Goal: Task Accomplishment & Management: Manage account settings

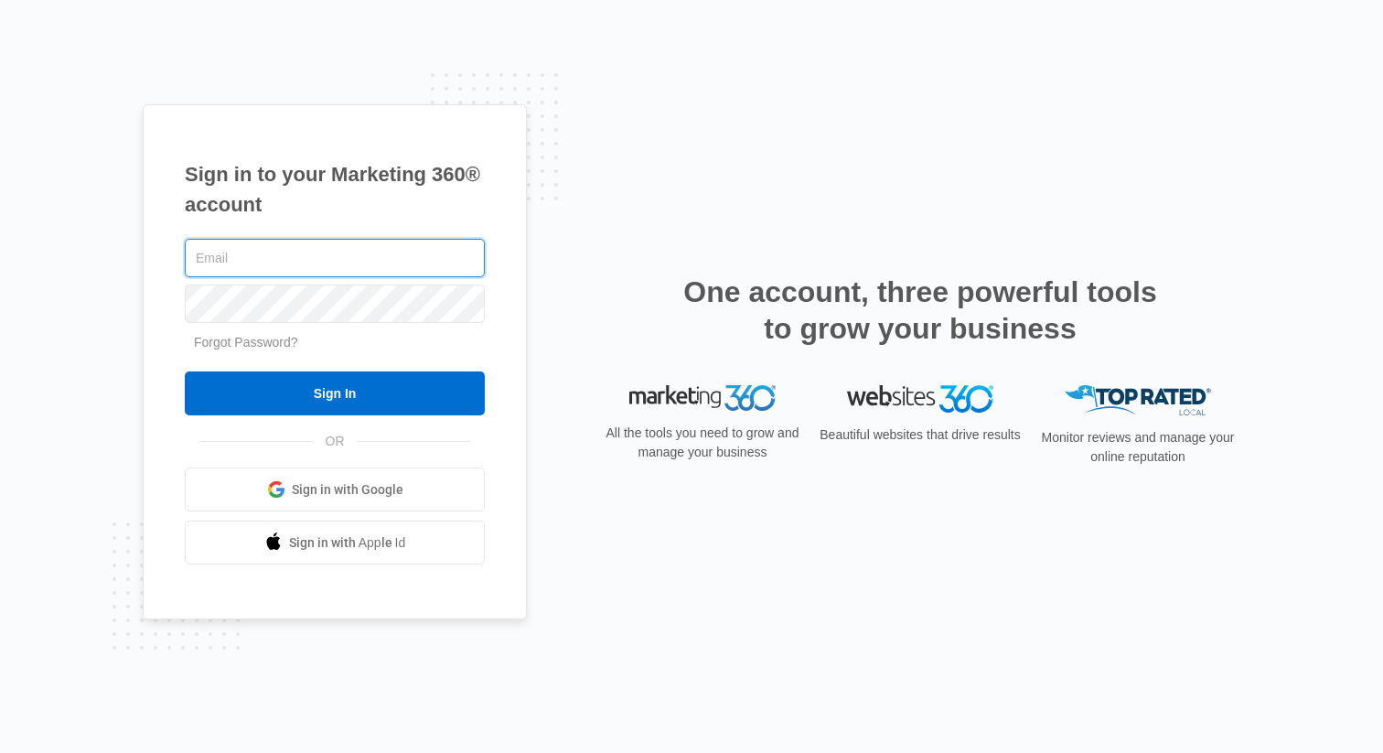
click at [309, 257] on input "text" at bounding box center [335, 258] width 300 height 38
type input "[EMAIL_ADDRESS][DOMAIN_NAME]"
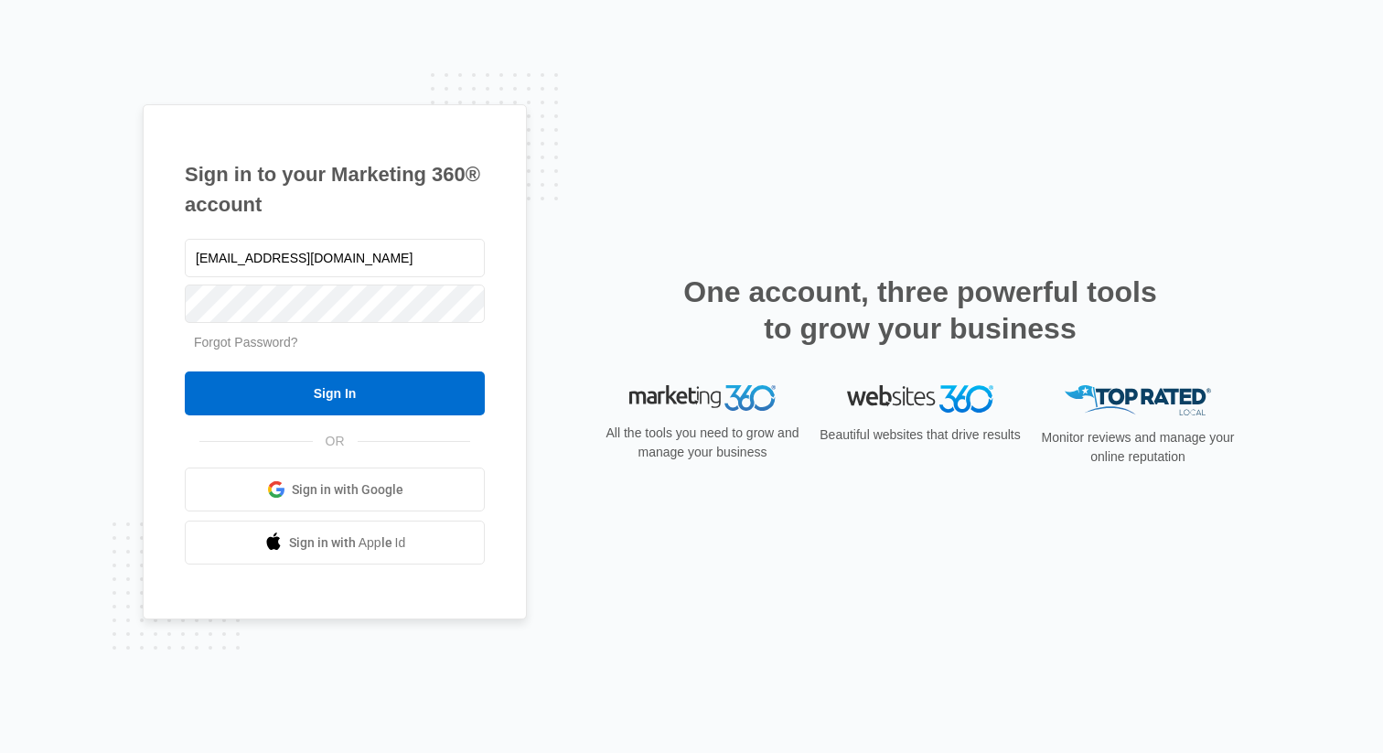
click at [265, 346] on link "Forgot Password?" at bounding box center [246, 342] width 104 height 15
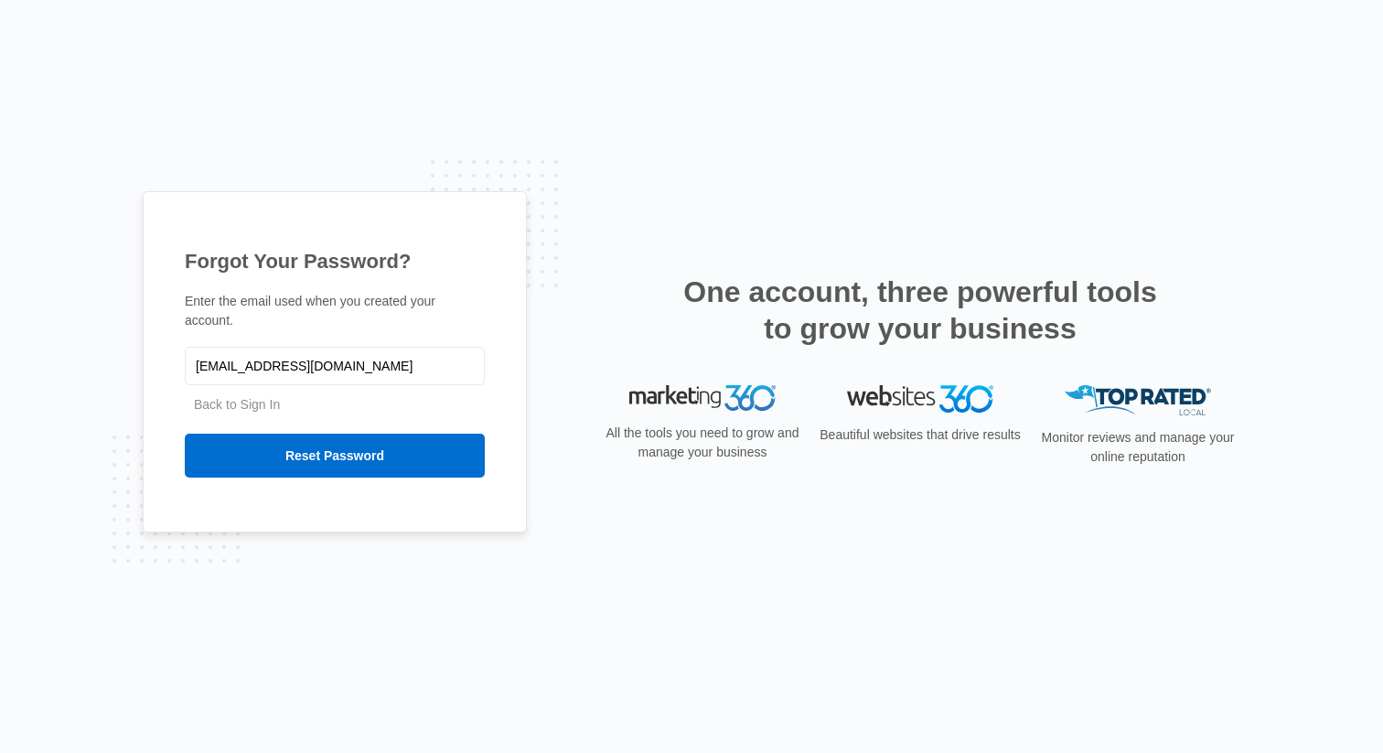
type input "[EMAIL_ADDRESS][DOMAIN_NAME]"
click at [185, 433] on input "Reset Password" at bounding box center [335, 455] width 300 height 44
